Goal: Use online tool/utility

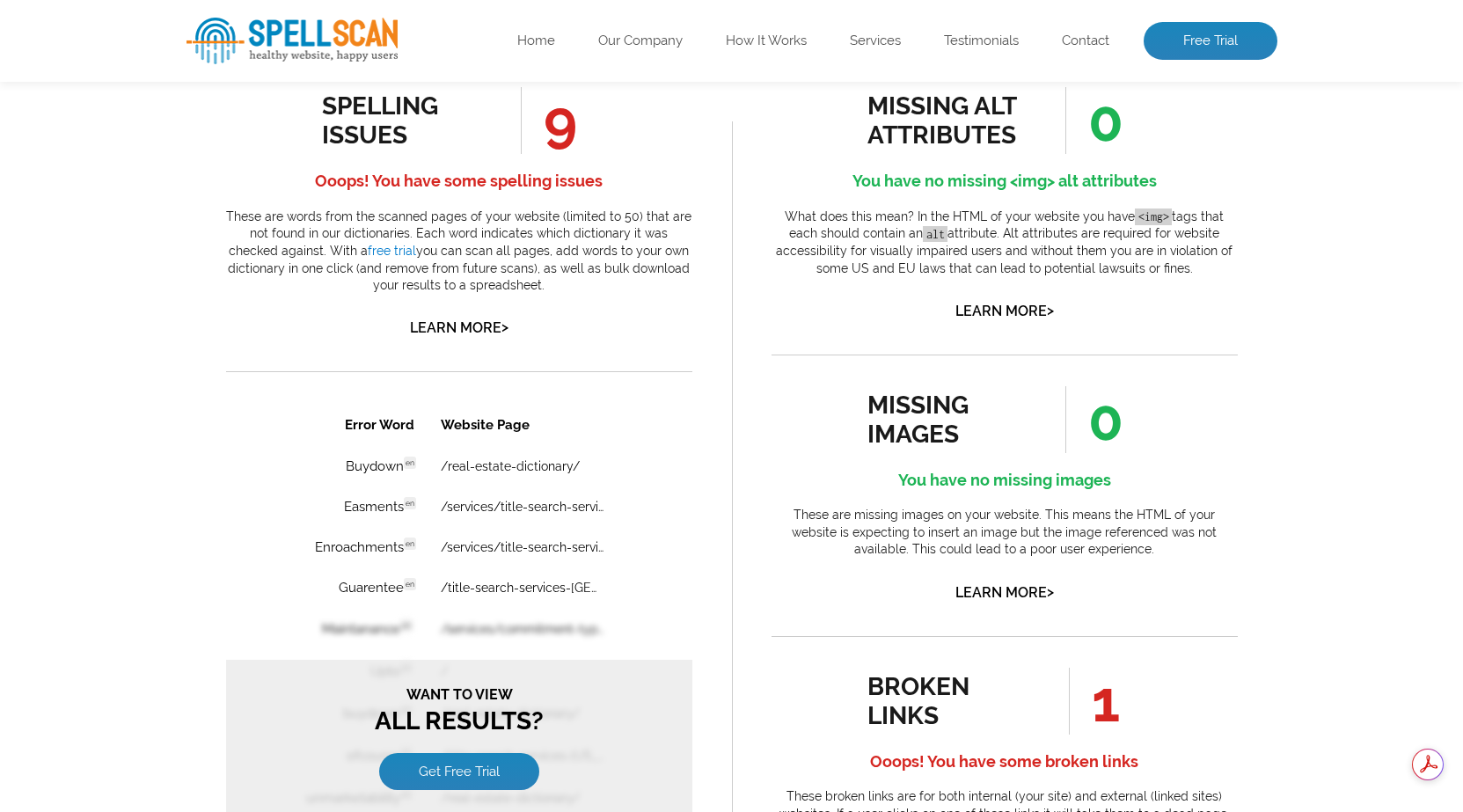
click at [1145, 178] on h4 "You have no missing <img> alt attributes" at bounding box center [1005, 181] width 466 height 28
click at [1181, 181] on h4 "You have no missing <img> alt attributes" at bounding box center [1005, 181] width 466 height 28
drag, startPoint x: 1168, startPoint y: 183, endPoint x: 802, endPoint y: 177, distance: 366.0
click at [802, 177] on h4 "You have no missing <img> alt attributes" at bounding box center [1005, 181] width 466 height 28
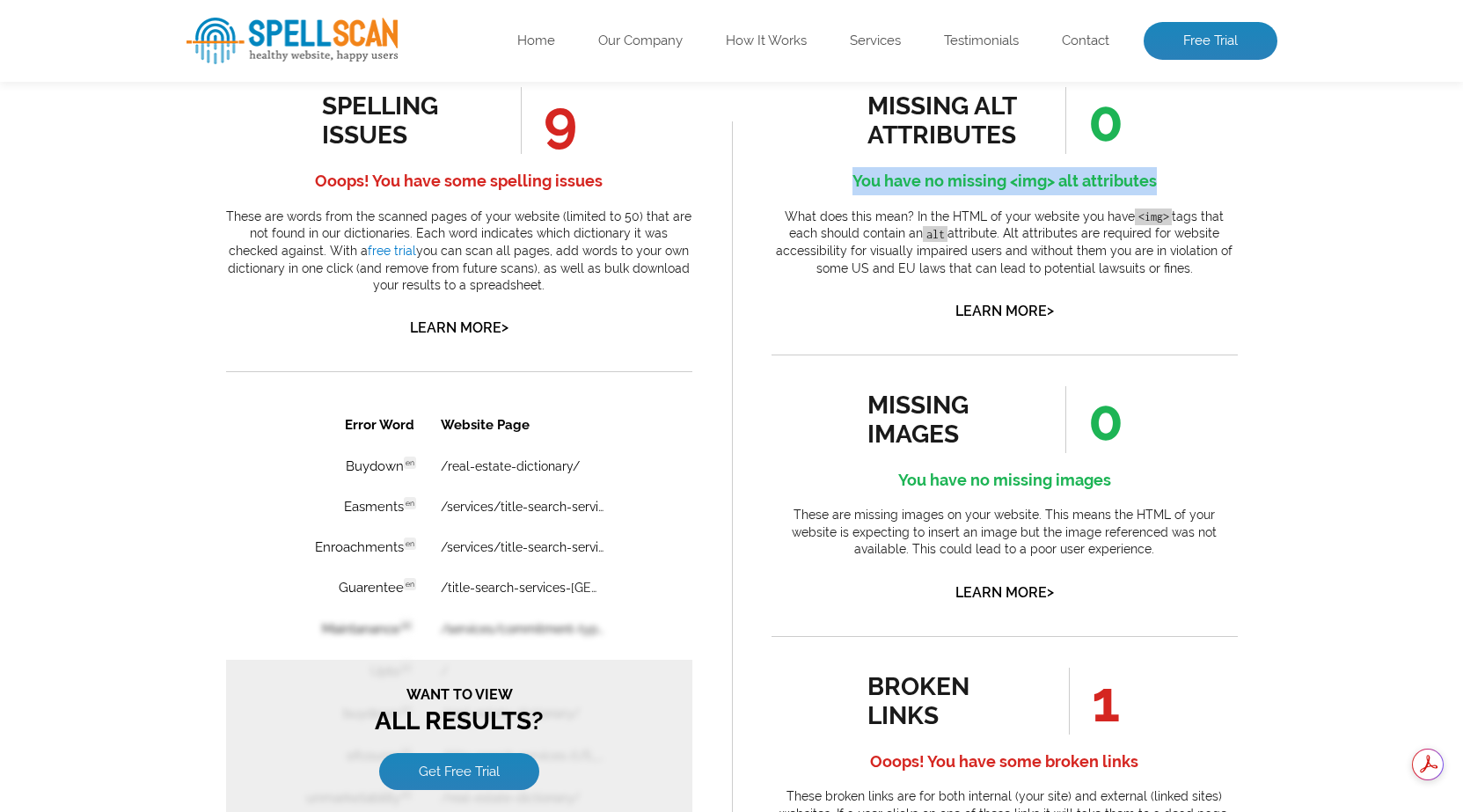
click at [807, 171] on h4 "You have no missing <img> alt attributes" at bounding box center [1005, 181] width 466 height 28
drag, startPoint x: 815, startPoint y: 177, endPoint x: 1155, endPoint y: 184, distance: 340.1
click at [1155, 184] on h4 "You have no missing <img> alt attributes" at bounding box center [1005, 181] width 466 height 28
click at [1129, 184] on h4 "You have no missing <img> alt attributes" at bounding box center [1005, 181] width 466 height 28
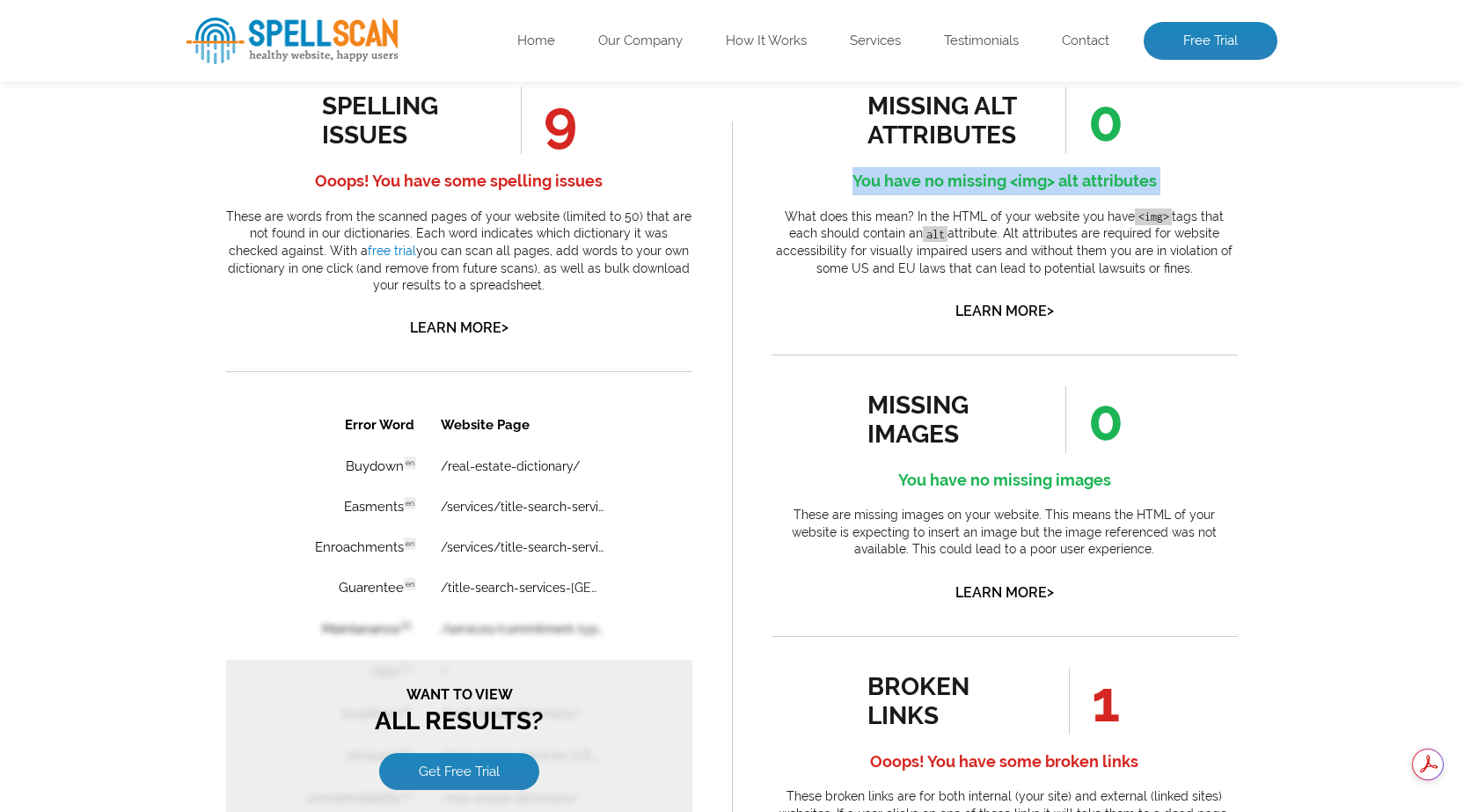
click at [1129, 184] on h4 "You have no missing <img> alt attributes" at bounding box center [1005, 181] width 466 height 28
